Goal: Check status: Check status

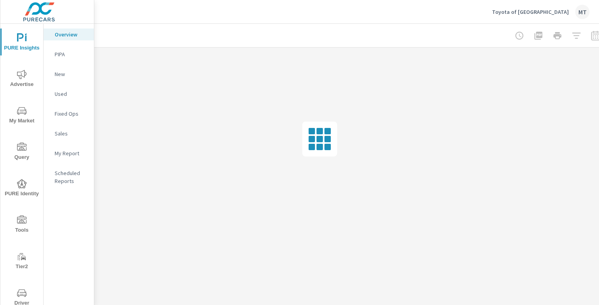
scroll to position [0, 82]
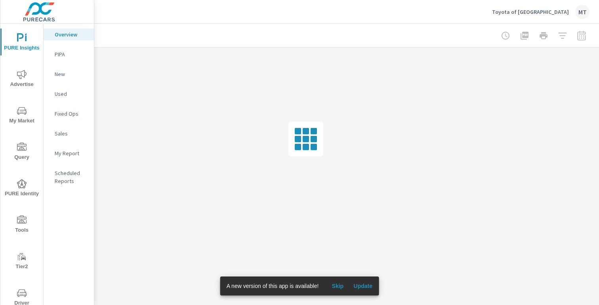
click at [580, 37] on div at bounding box center [543, 36] width 92 height 16
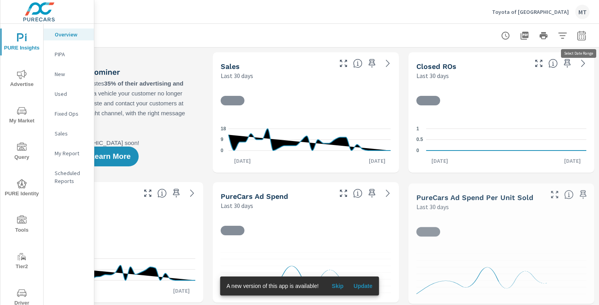
click at [582, 39] on icon "button" at bounding box center [581, 36] width 10 height 10
select select "Last 30 days"
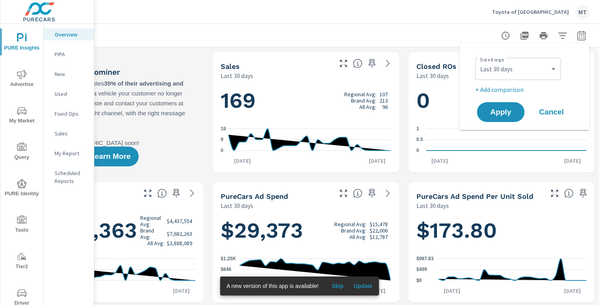
click at [517, 89] on p "+ Add comparison" at bounding box center [525, 90] width 101 height 10
select select "Previous period"
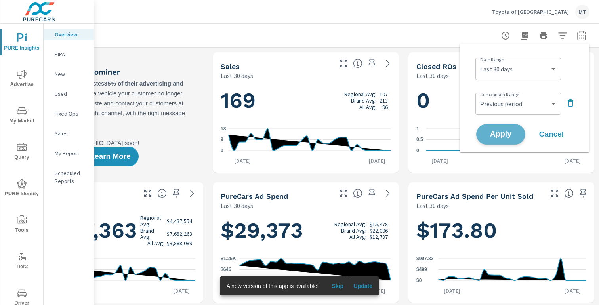
click at [502, 132] on span "Apply" at bounding box center [500, 135] width 32 height 8
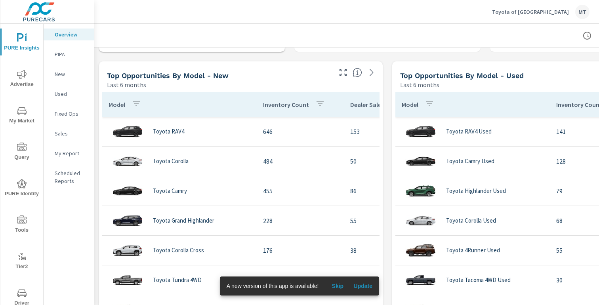
scroll to position [710, 0]
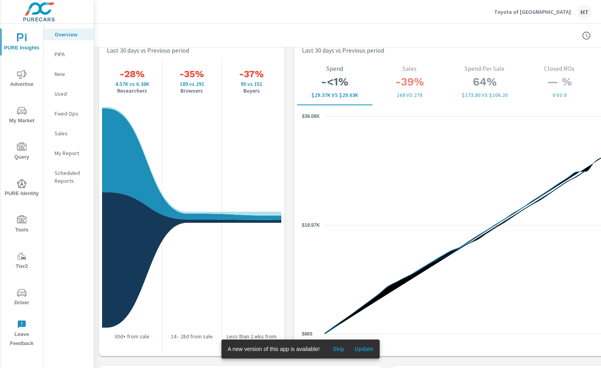
scroll to position [1044, 0]
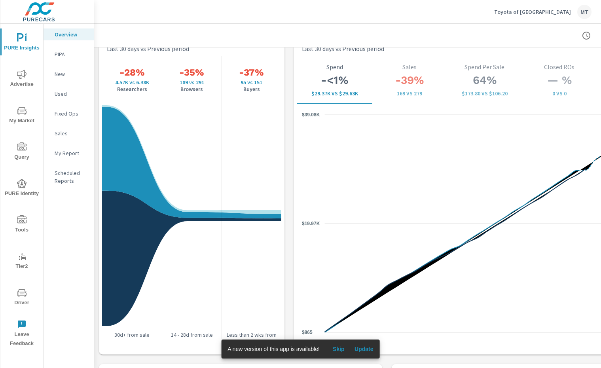
click at [344, 304] on span "Skip" at bounding box center [338, 349] width 19 height 7
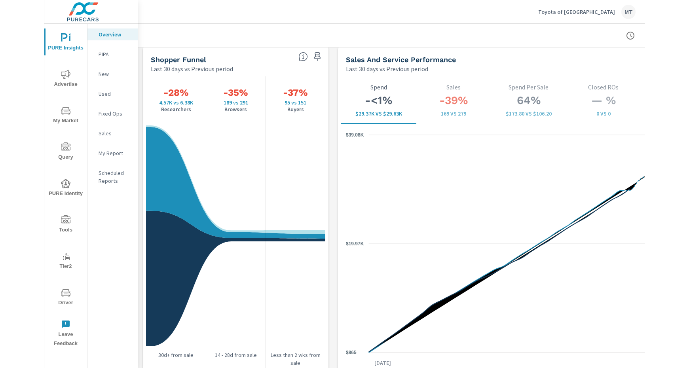
scroll to position [1024, 0]
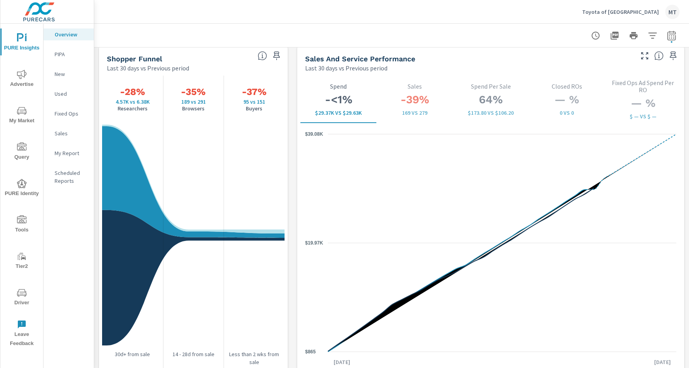
click at [17, 75] on span "Advertise" at bounding box center [22, 79] width 38 height 19
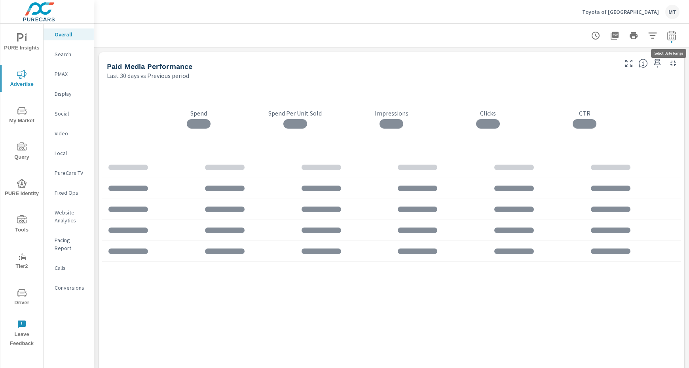
click at [598, 34] on icon "button" at bounding box center [672, 36] width 10 height 10
select select "Last 30 days"
select select "Previous period"
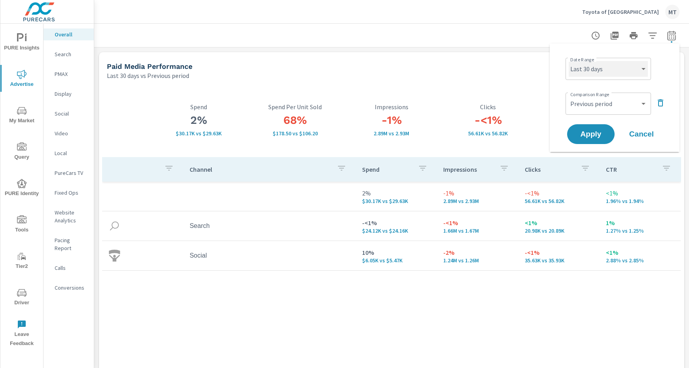
click at [598, 73] on select "Custom [DATE] Last week Last 7 days Last 14 days Last 30 days Last 45 days Last…" at bounding box center [608, 69] width 79 height 16
click at [569, 61] on select "Custom [DATE] Last week Last 7 days Last 14 days Last 30 days Last 45 days Last…" at bounding box center [608, 69] width 79 height 16
select select "Month to date"
click at [598, 105] on select "Custom Previous period Previous month Previous year" at bounding box center [608, 104] width 79 height 16
click at [569, 96] on select "Custom Previous period Previous month Previous year" at bounding box center [608, 104] width 79 height 16
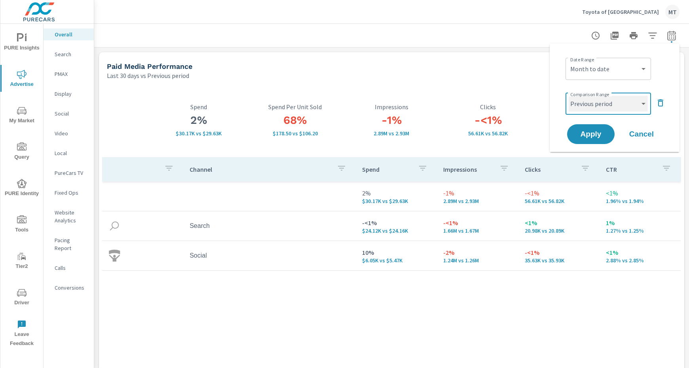
select select "Previous month"
click at [593, 131] on span "Apply" at bounding box center [591, 135] width 32 height 8
